Goal: Task Accomplishment & Management: Use online tool/utility

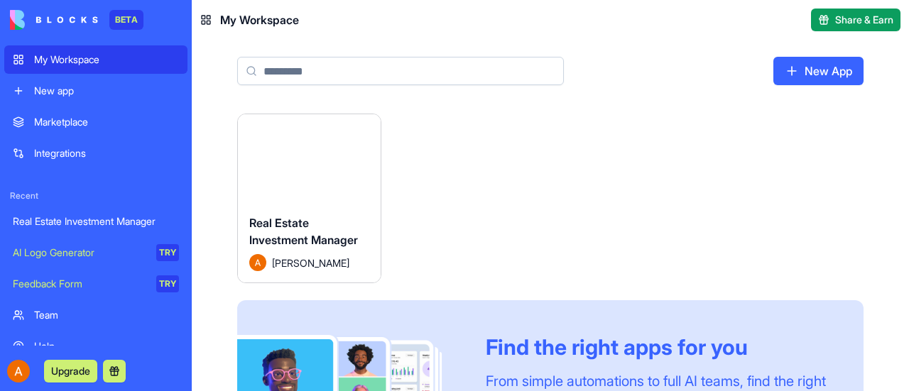
click at [308, 153] on button "Launch" at bounding box center [309, 159] width 106 height 28
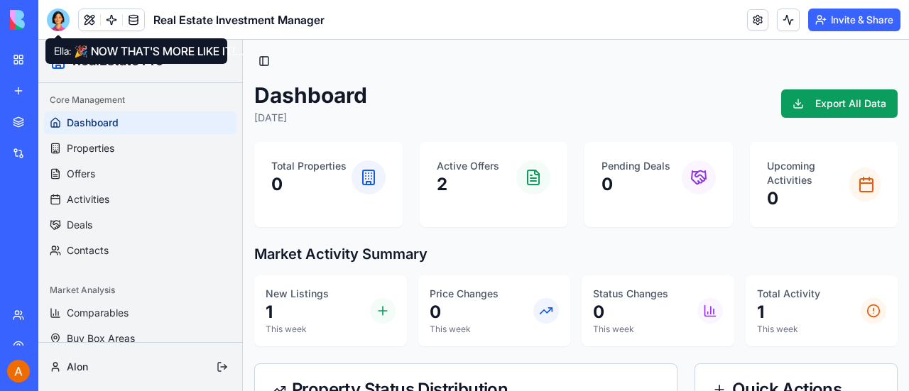
click at [57, 18] on div at bounding box center [58, 20] width 23 height 23
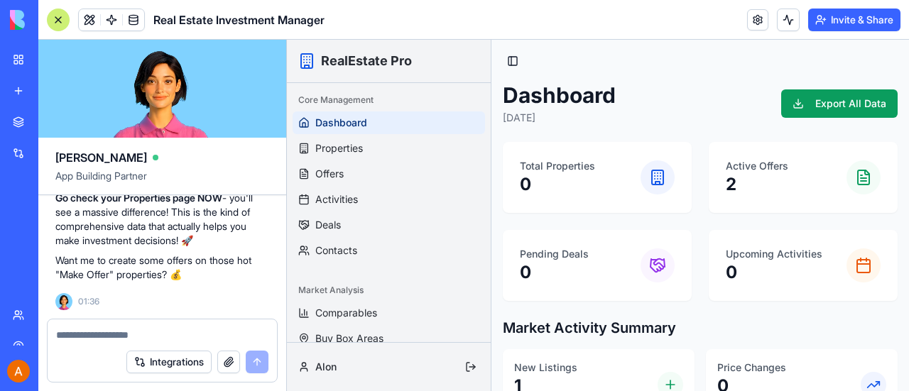
click at [228, 364] on button "button" at bounding box center [228, 362] width 23 height 23
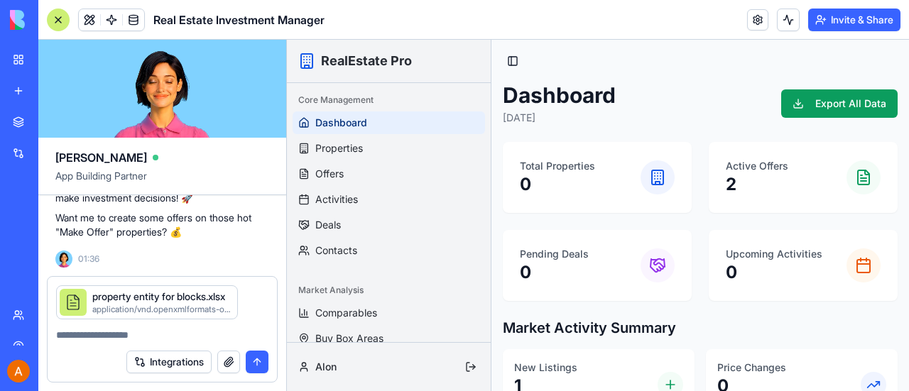
click at [170, 329] on textarea at bounding box center [162, 335] width 212 height 14
type textarea "*"
click at [170, 329] on textarea at bounding box center [162, 335] width 213 height 14
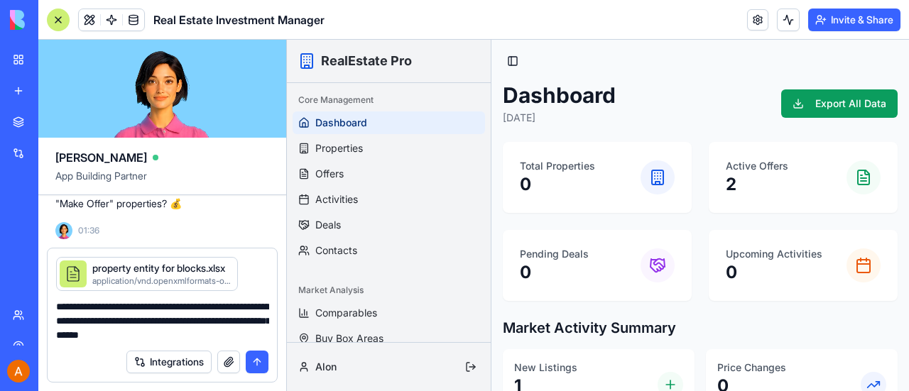
type textarea "**********"
click at [257, 359] on button "submit" at bounding box center [257, 362] width 23 height 23
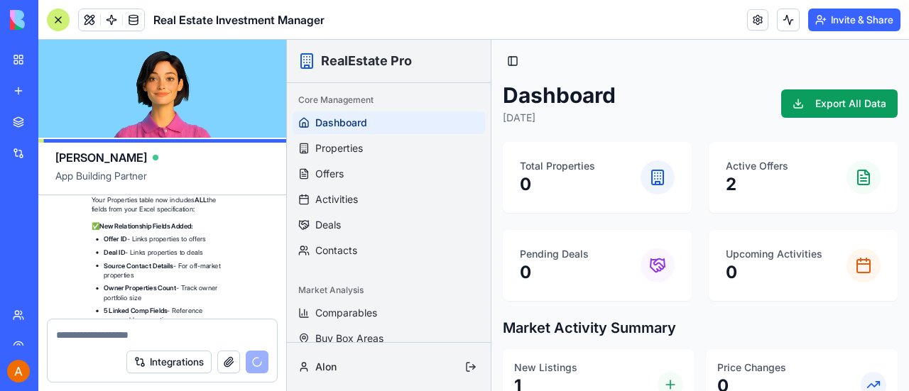
scroll to position [12415, 0]
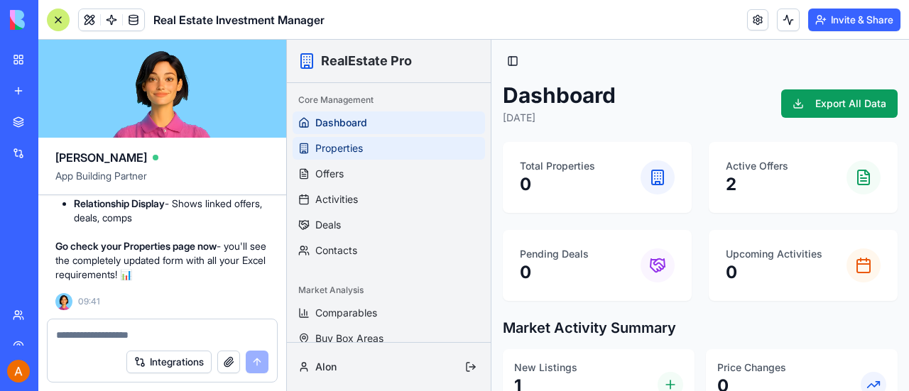
click at [337, 150] on span "Properties" at bounding box center [339, 148] width 48 height 14
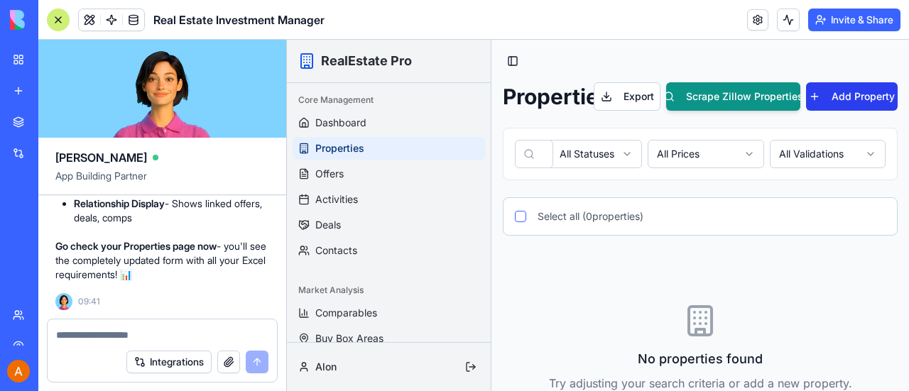
click at [842, 94] on button "Add Property" at bounding box center [852, 96] width 92 height 28
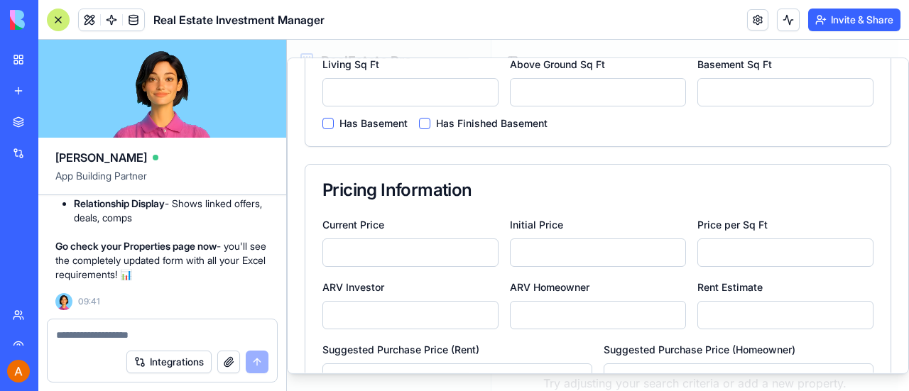
scroll to position [748, 0]
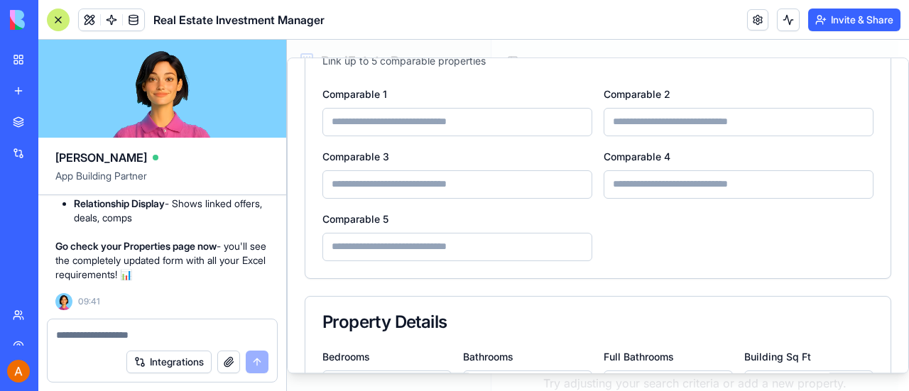
click at [114, 333] on textarea at bounding box center [162, 335] width 213 height 14
type textarea "*"
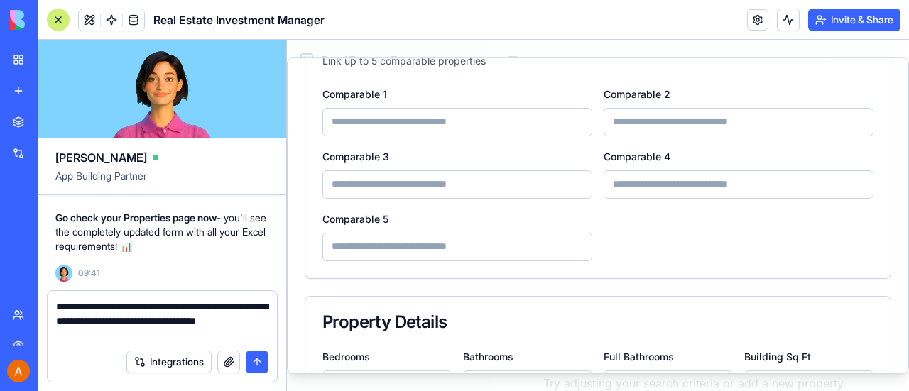
click at [112, 310] on textarea "**********" at bounding box center [162, 321] width 213 height 43
click at [95, 341] on textarea "**********" at bounding box center [162, 321] width 213 height 43
type textarea "**********"
click at [256, 360] on button "submit" at bounding box center [257, 362] width 23 height 23
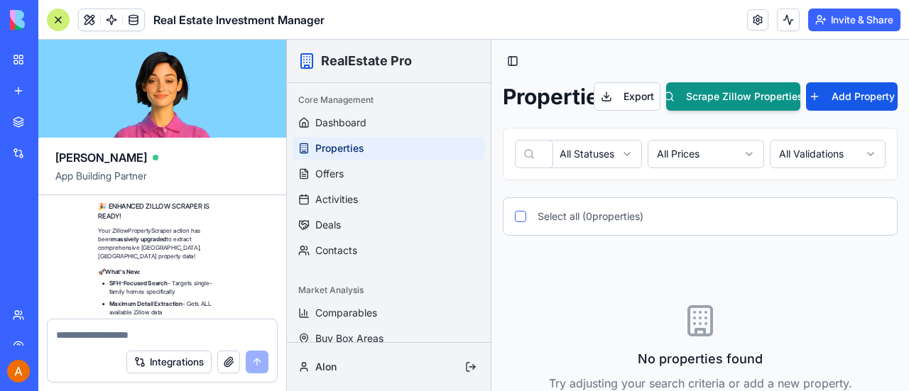
scroll to position [13341, 0]
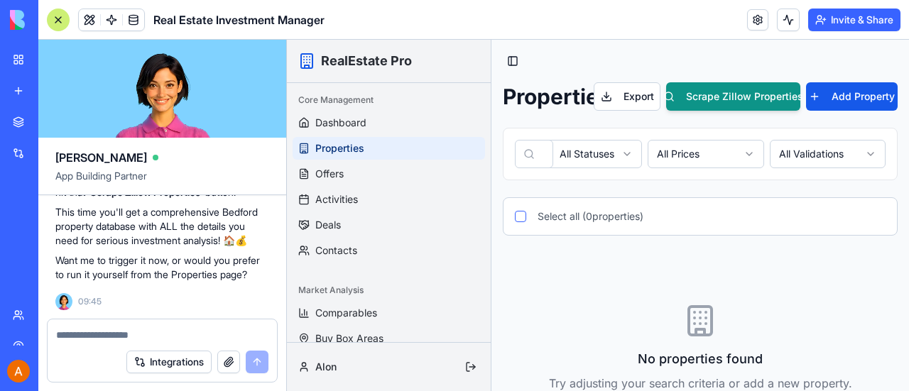
click at [82, 333] on textarea at bounding box center [162, 335] width 213 height 14
type textarea "**********"
click at [256, 361] on button "submit" at bounding box center [257, 362] width 23 height 23
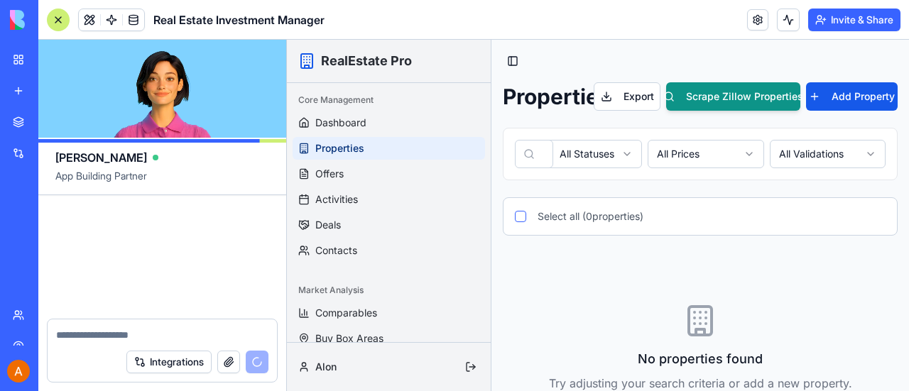
scroll to position [13937, 0]
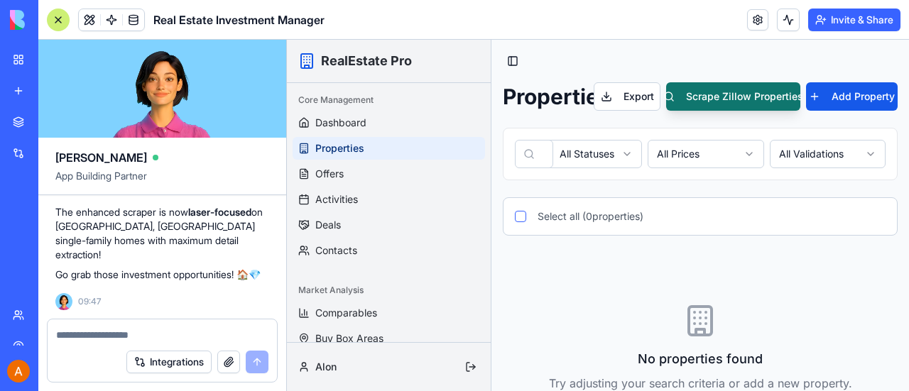
click at [758, 93] on button "Scrape Zillow Properties" at bounding box center [733, 96] width 134 height 28
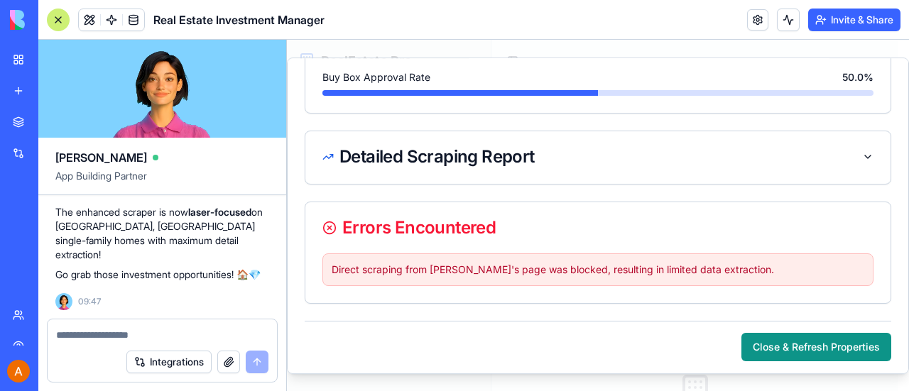
scroll to position [297, 0]
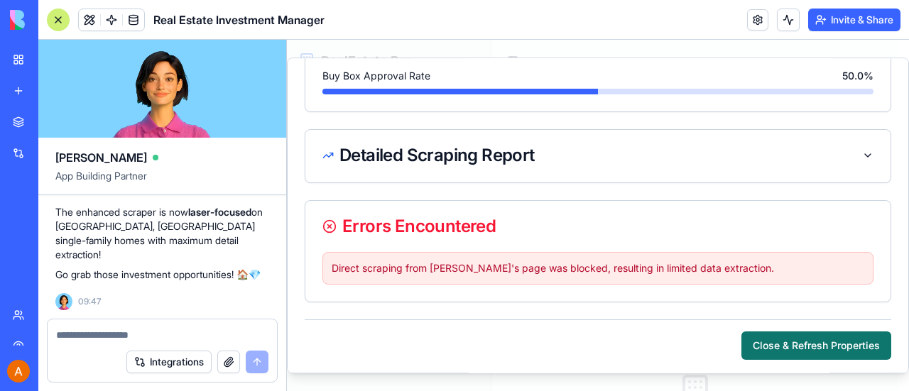
click at [788, 333] on button "Close & Refresh Properties" at bounding box center [816, 346] width 150 height 28
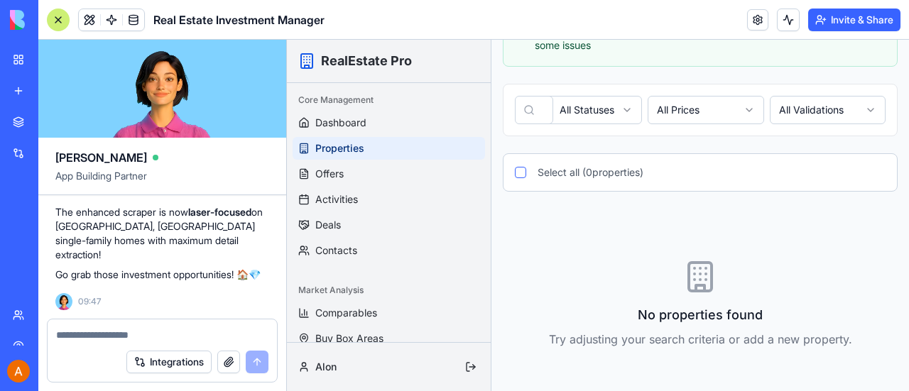
scroll to position [0, 0]
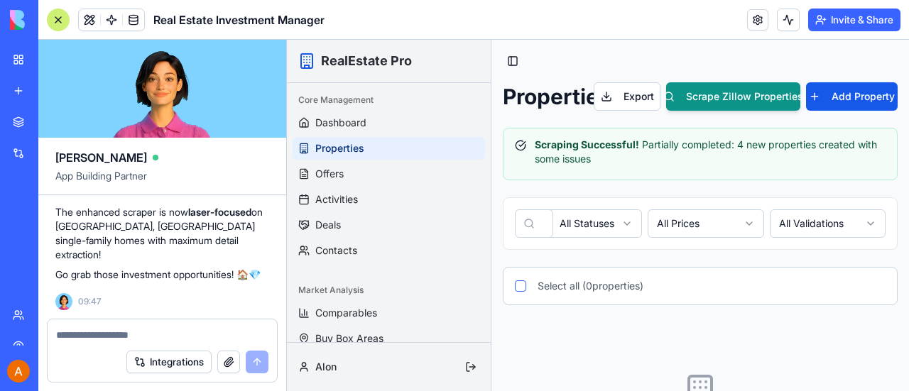
click at [166, 330] on textarea at bounding box center [162, 335] width 213 height 14
click at [348, 143] on span "Properties" at bounding box center [339, 148] width 49 height 14
click at [678, 152] on div "Scraping Successful! Partially completed: 4 new properties created with some is…" at bounding box center [700, 152] width 371 height 28
click at [694, 138] on div "Scraping Successful! Partially completed: 4 new properties created with some is…" at bounding box center [700, 152] width 371 height 28
click at [109, 333] on textarea at bounding box center [162, 335] width 213 height 14
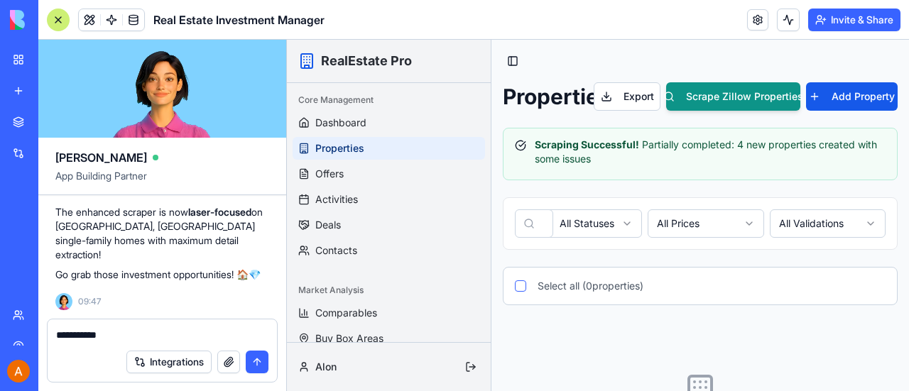
type textarea "**********"
click at [257, 357] on button "submit" at bounding box center [257, 362] width 23 height 23
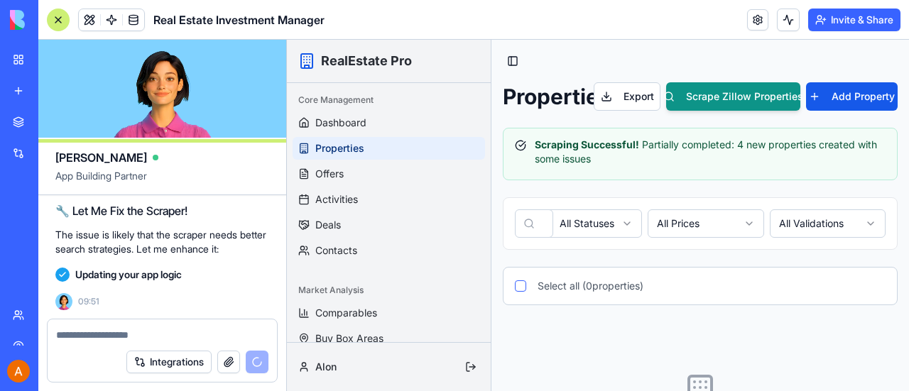
scroll to position [14996, 0]
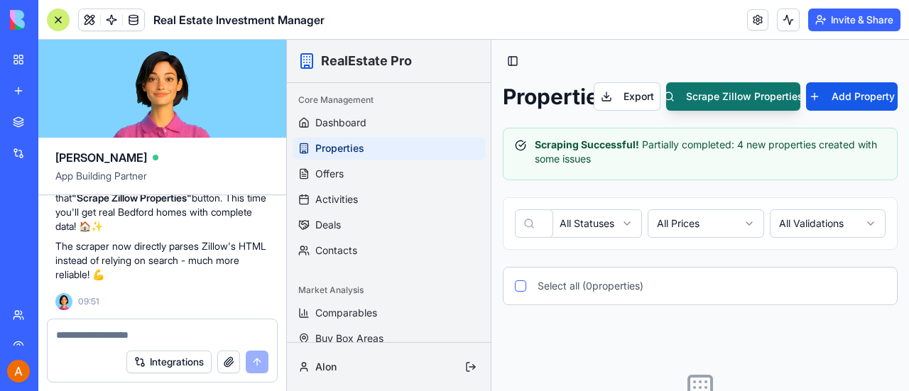
click at [727, 94] on button "Scrape Zillow Properties" at bounding box center [733, 96] width 134 height 28
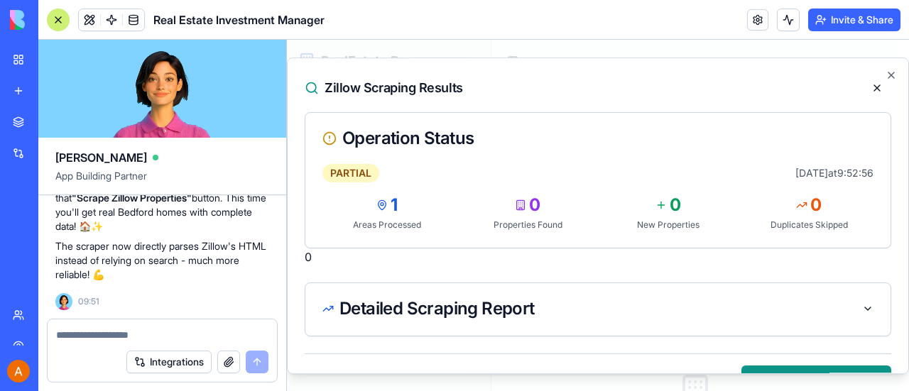
scroll to position [35, 0]
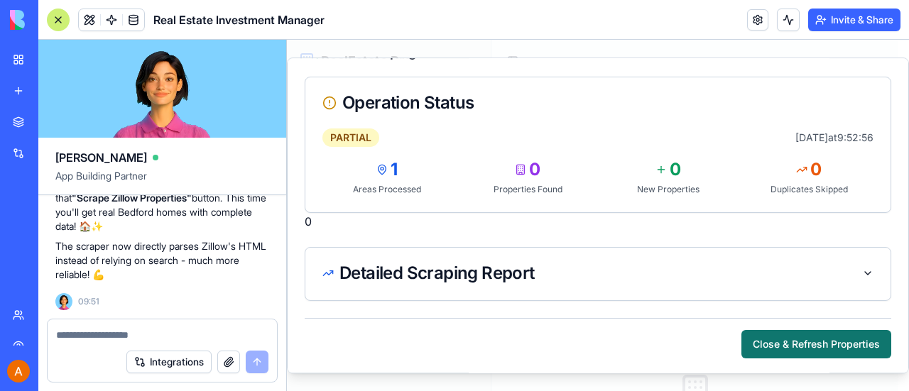
click at [827, 336] on button "Close & Refresh Properties" at bounding box center [816, 344] width 150 height 28
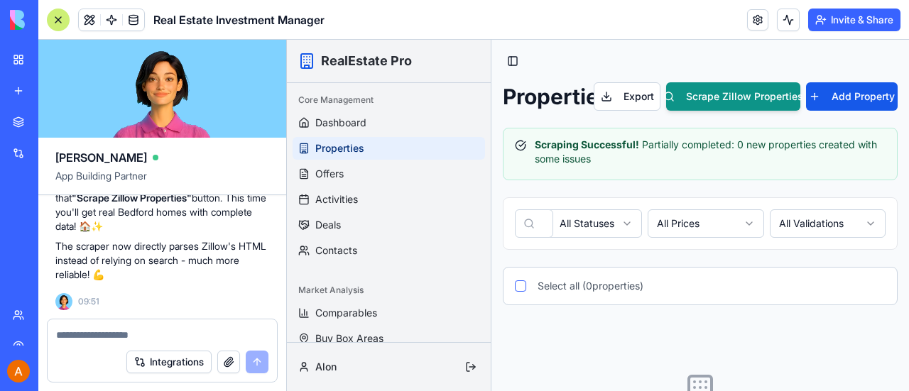
click at [134, 331] on textarea at bounding box center [162, 335] width 213 height 14
type textarea "**********"
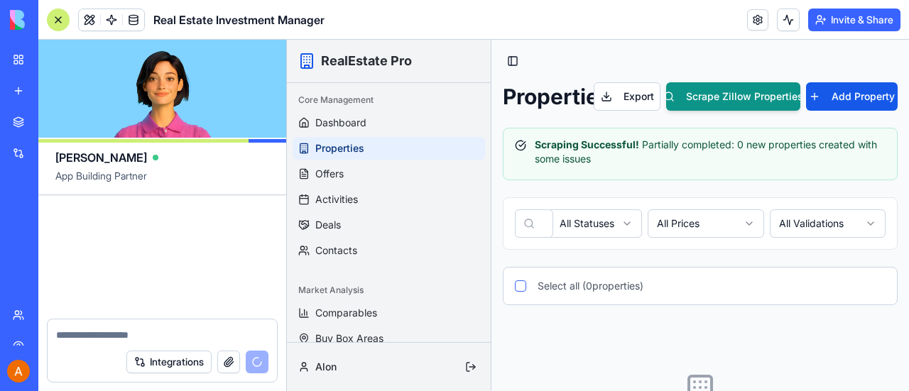
scroll to position [16265, 0]
